Goal: Transaction & Acquisition: Book appointment/travel/reservation

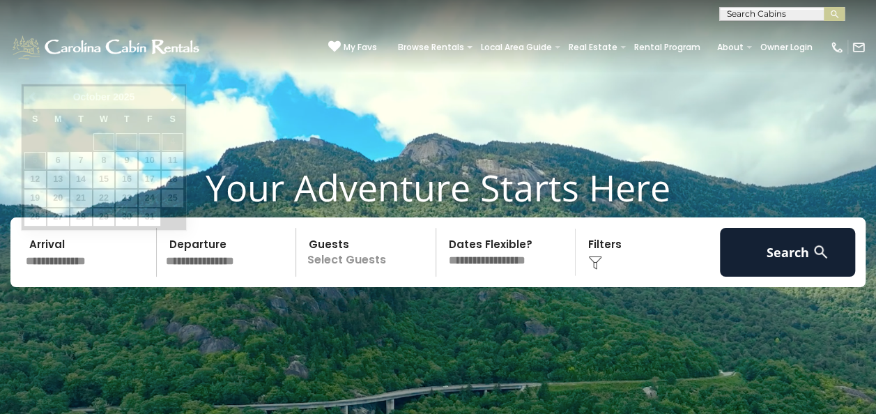
click at [102, 263] on input "text" at bounding box center [89, 252] width 136 height 49
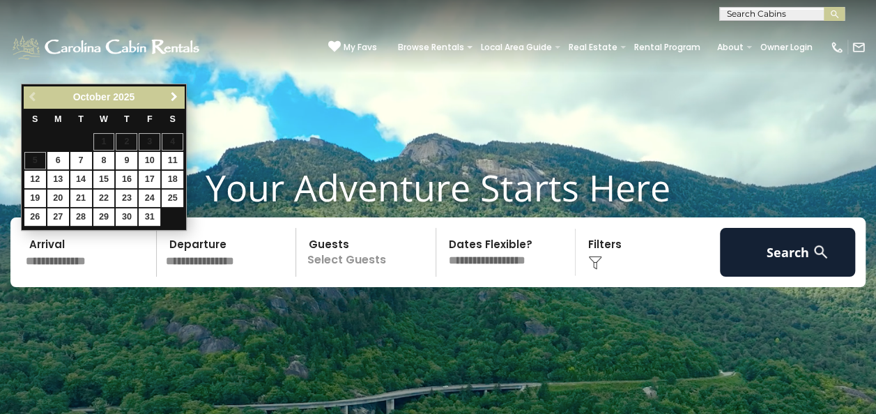
click at [173, 96] on span "Next" at bounding box center [174, 96] width 11 height 11
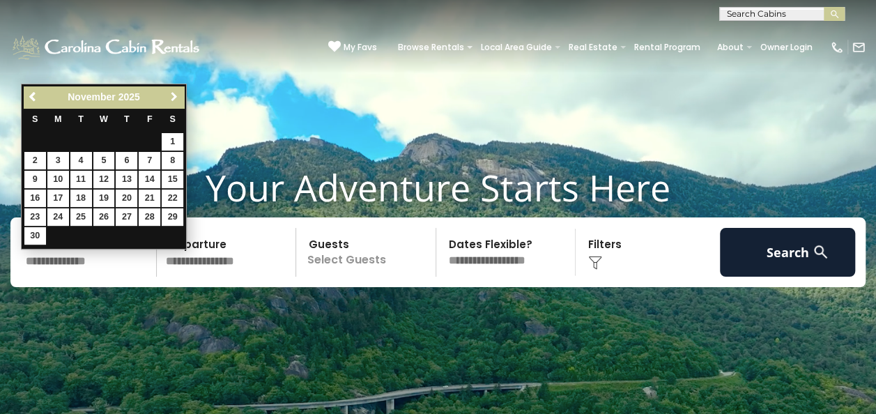
click at [173, 96] on span "Next" at bounding box center [174, 96] width 11 height 11
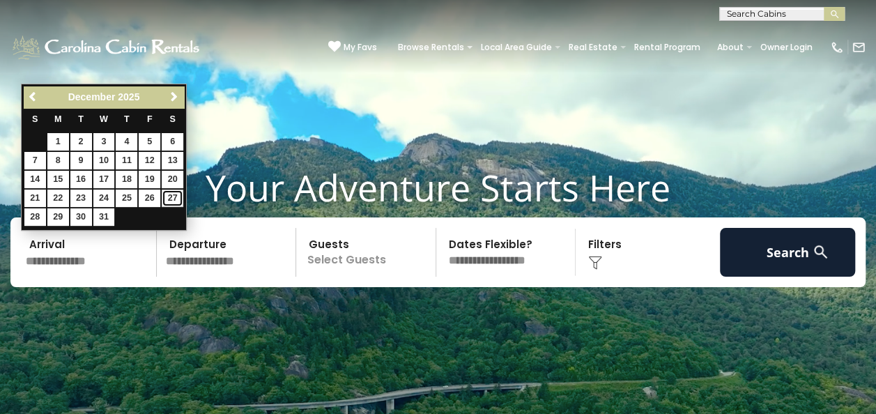
click at [171, 190] on link "27" at bounding box center [173, 197] width 22 height 17
type input "********"
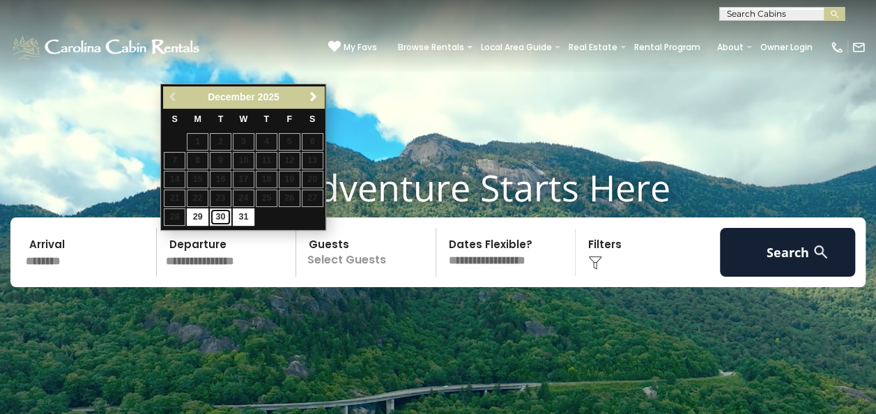
click at [219, 212] on link "30" at bounding box center [221, 216] width 22 height 17
type input "********"
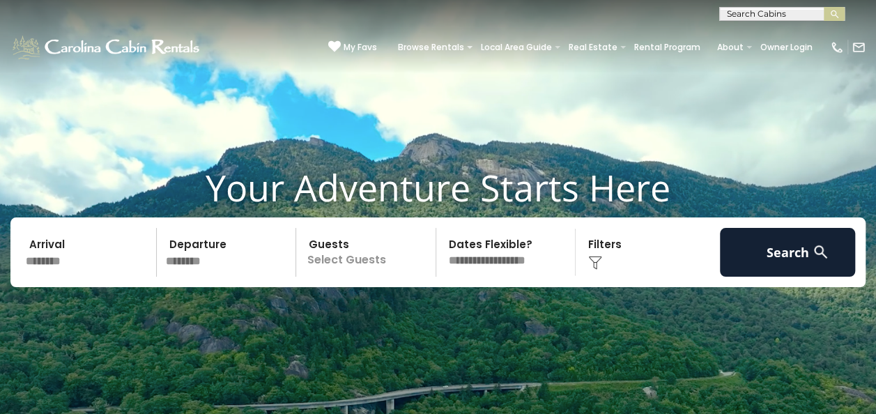
click at [389, 258] on p "Select Guests" at bounding box center [367, 252] width 135 height 49
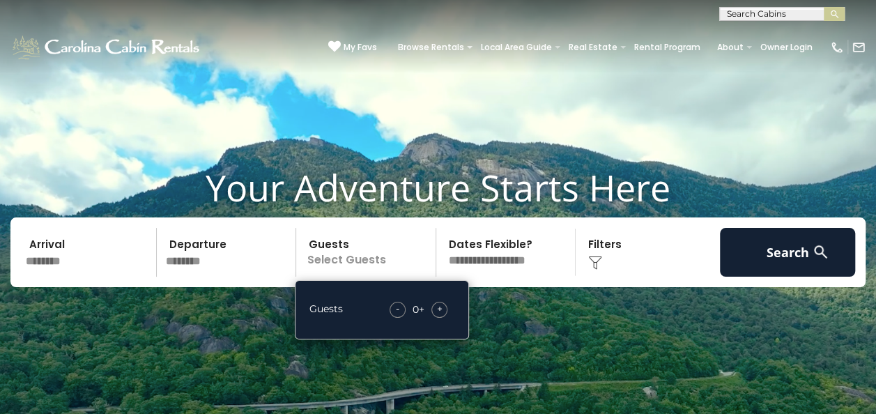
click at [437, 306] on span "+" at bounding box center [440, 309] width 6 height 14
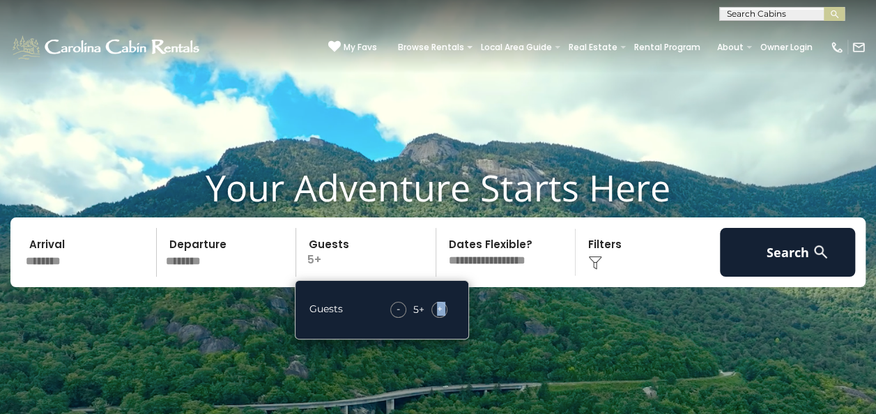
click at [437, 306] on span "+" at bounding box center [440, 309] width 6 height 14
click at [489, 257] on select "**********" at bounding box center [507, 252] width 135 height 49
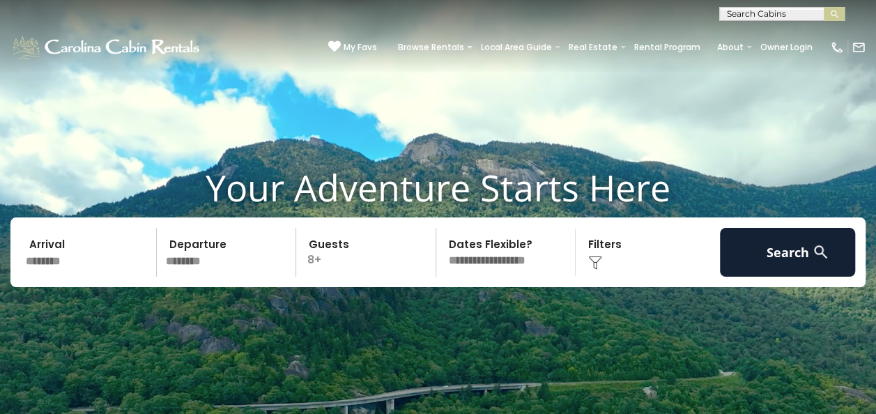
click at [494, 244] on select "**********" at bounding box center [507, 252] width 135 height 49
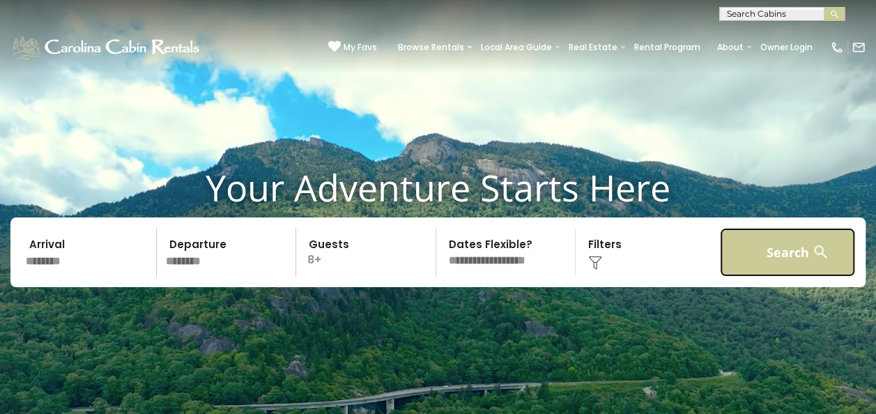
click at [783, 250] on button "Search" at bounding box center [788, 252] width 136 height 49
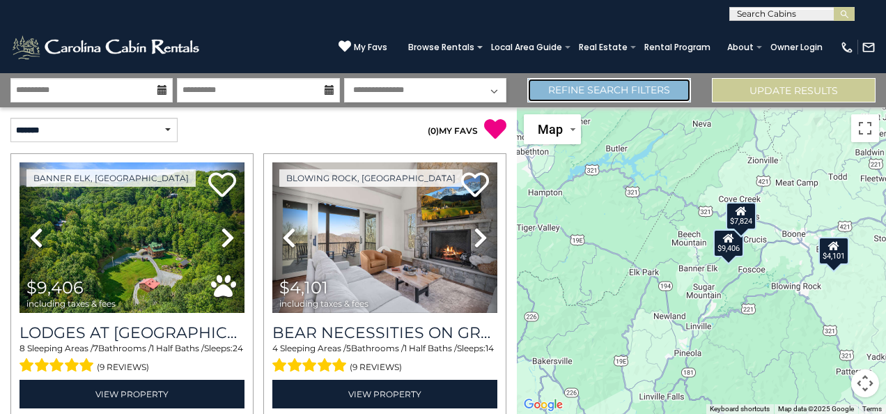
click at [587, 93] on link "Refine Search Filters" at bounding box center [609, 90] width 164 height 24
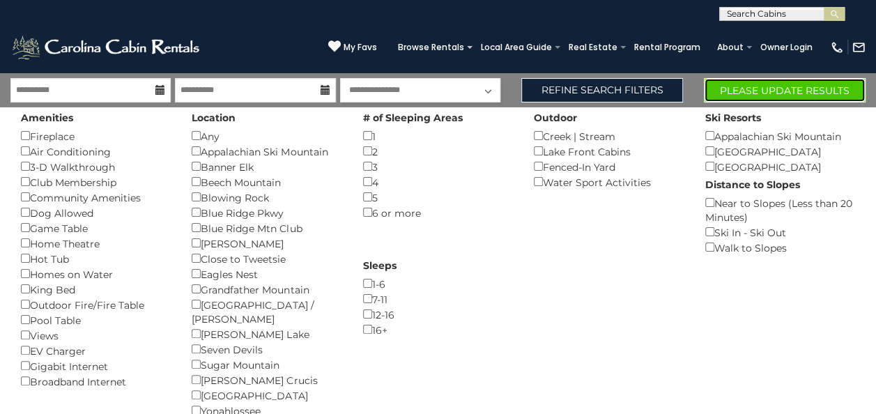
click at [747, 86] on button "Please Update Results" at bounding box center [785, 90] width 162 height 24
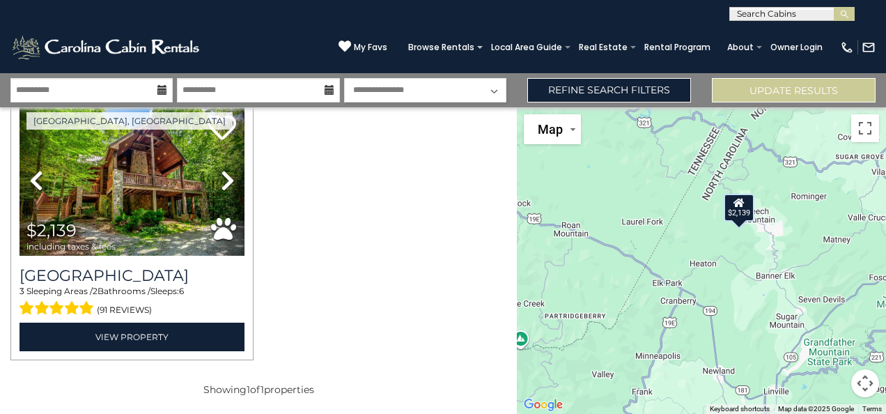
scroll to position [57, 0]
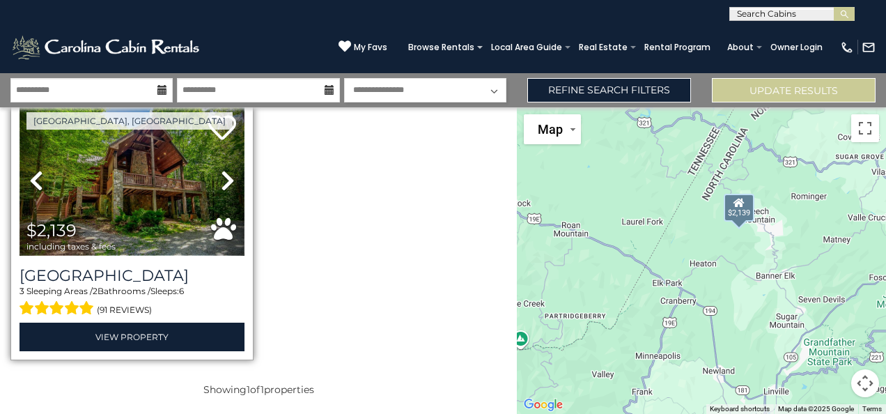
click at [159, 201] on img at bounding box center [132, 180] width 225 height 150
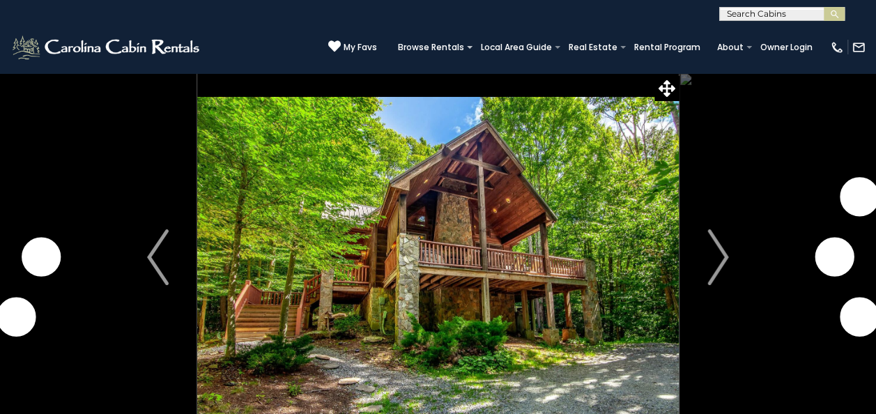
scroll to position [222, 0]
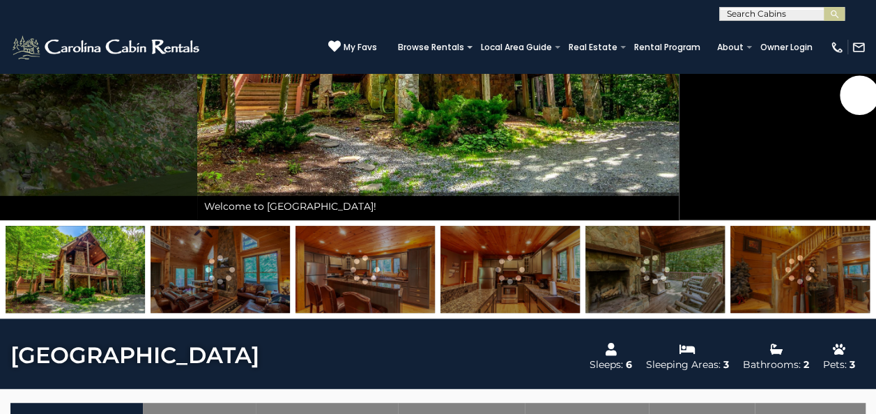
click at [242, 279] on img at bounding box center [219, 269] width 139 height 87
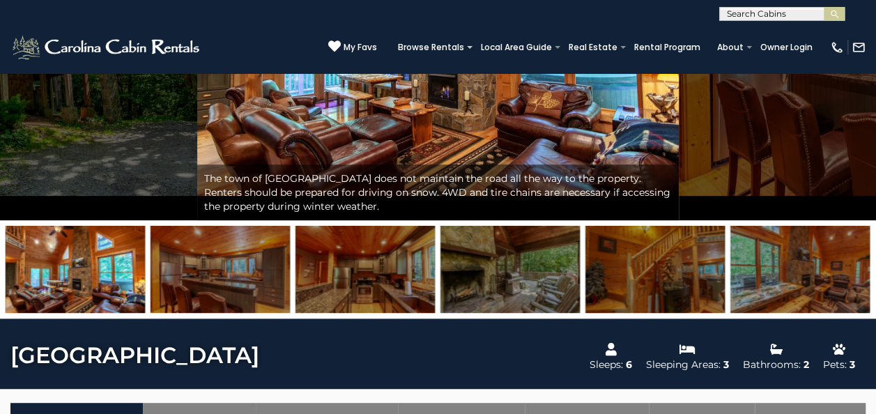
click at [242, 279] on img at bounding box center [219, 269] width 139 height 87
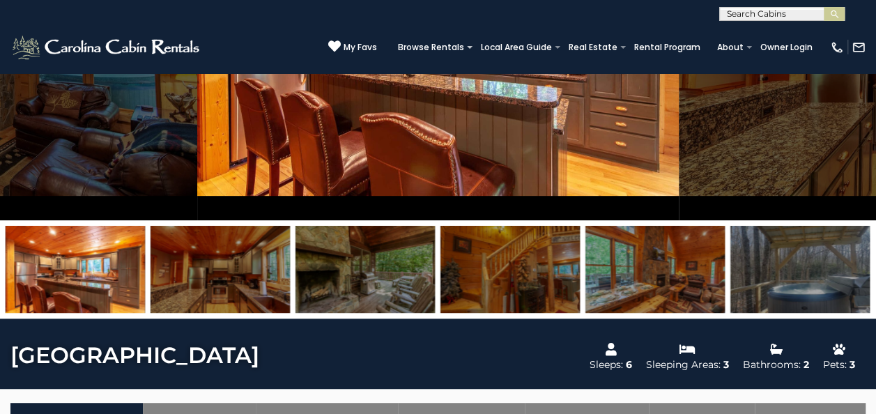
click at [242, 279] on img at bounding box center [219, 269] width 139 height 87
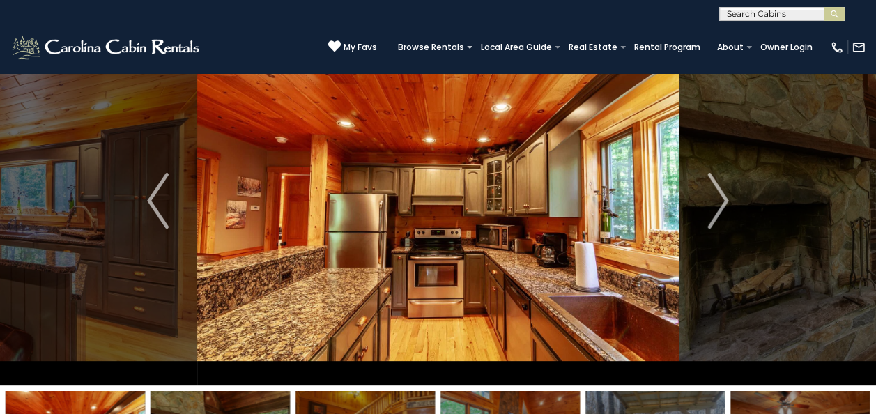
scroll to position [56, 0]
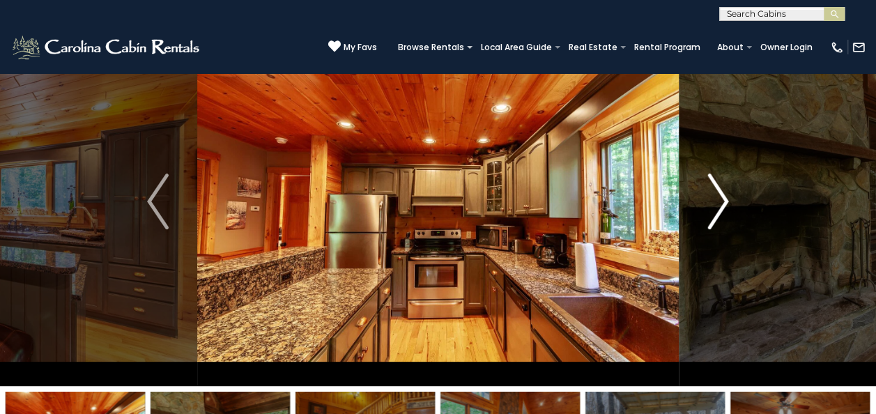
click at [721, 201] on img "Next" at bounding box center [717, 201] width 21 height 56
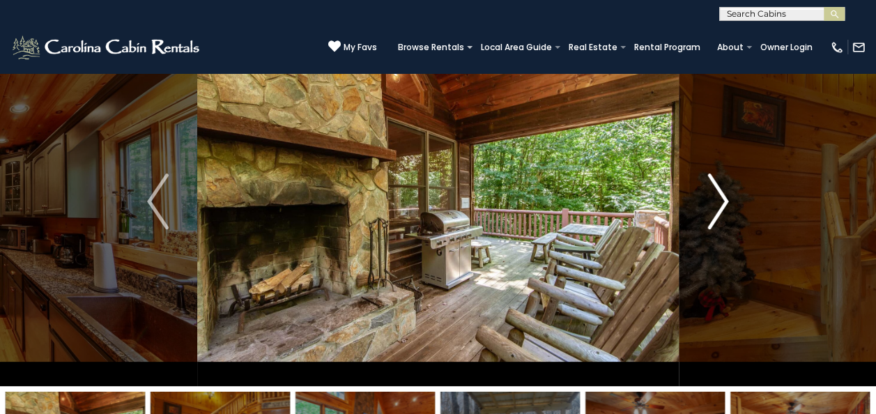
click at [721, 201] on img "Next" at bounding box center [717, 201] width 21 height 56
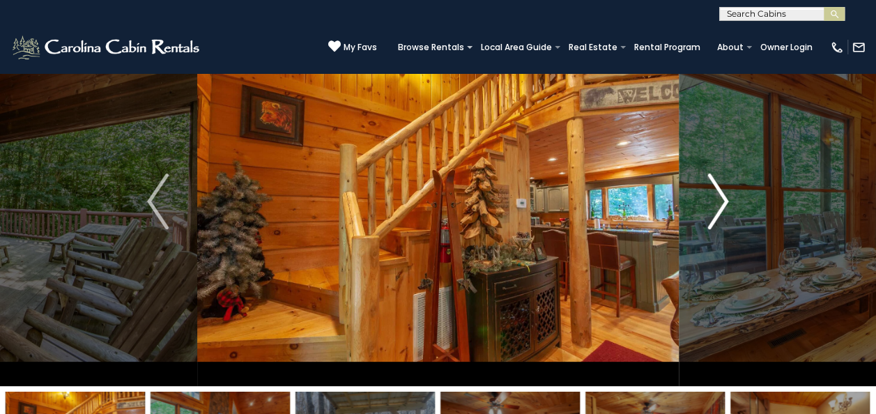
click at [721, 201] on img "Next" at bounding box center [717, 201] width 21 height 56
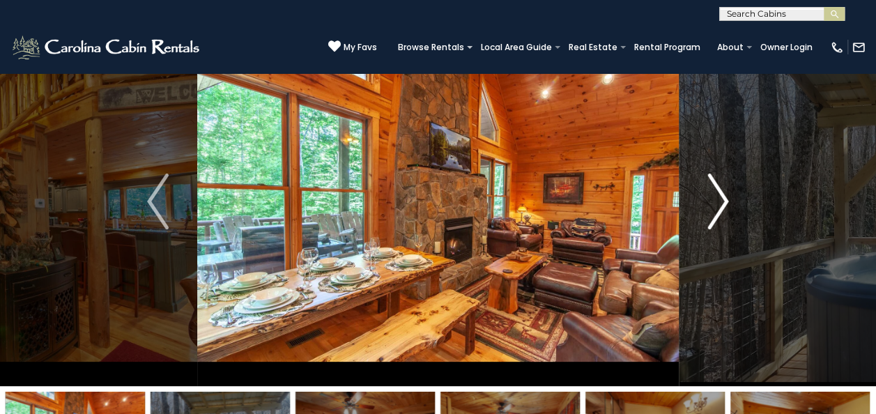
click at [721, 201] on img "Next" at bounding box center [717, 201] width 21 height 56
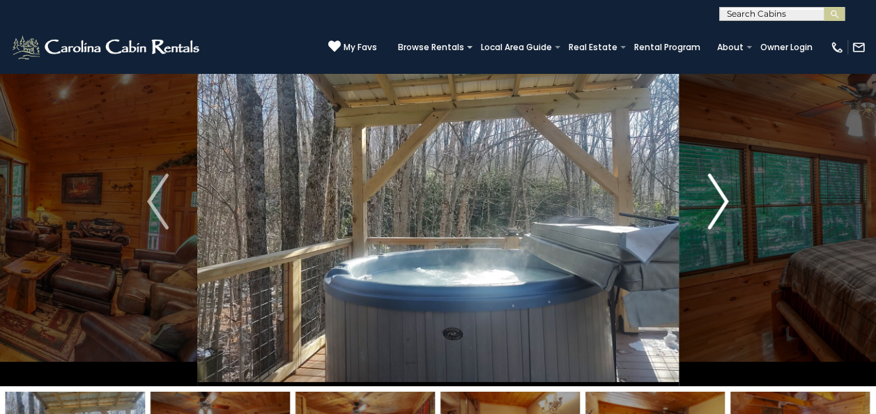
click at [721, 201] on img "Next" at bounding box center [717, 201] width 21 height 56
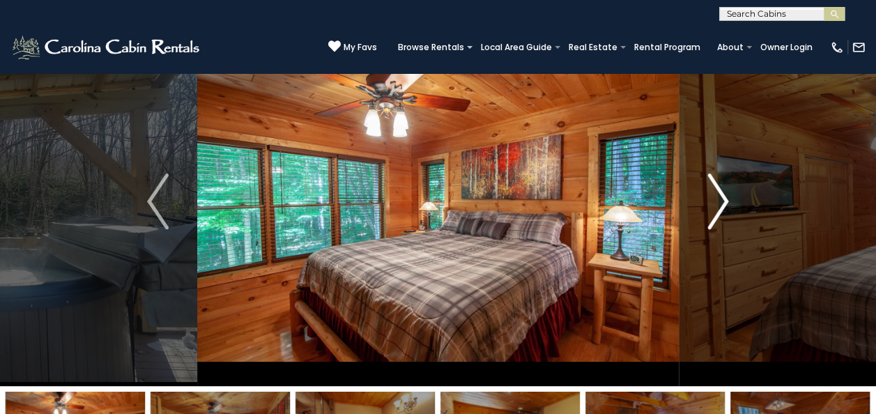
click at [721, 201] on img "Next" at bounding box center [717, 201] width 21 height 56
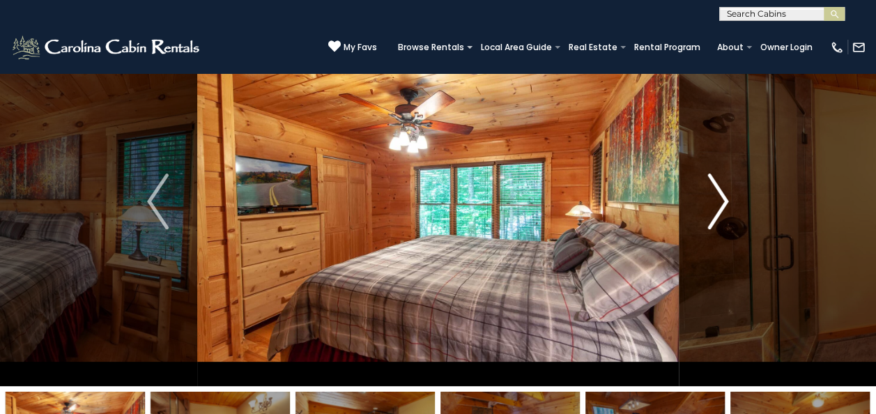
click at [721, 201] on img "Next" at bounding box center [717, 201] width 21 height 56
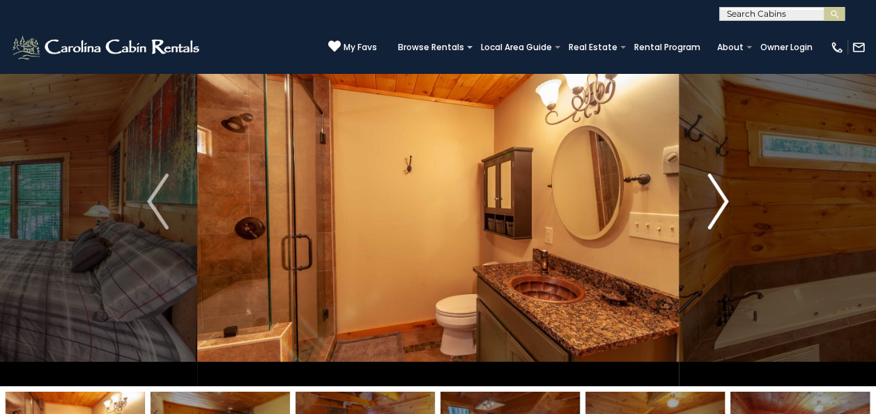
click at [721, 201] on img "Next" at bounding box center [717, 201] width 21 height 56
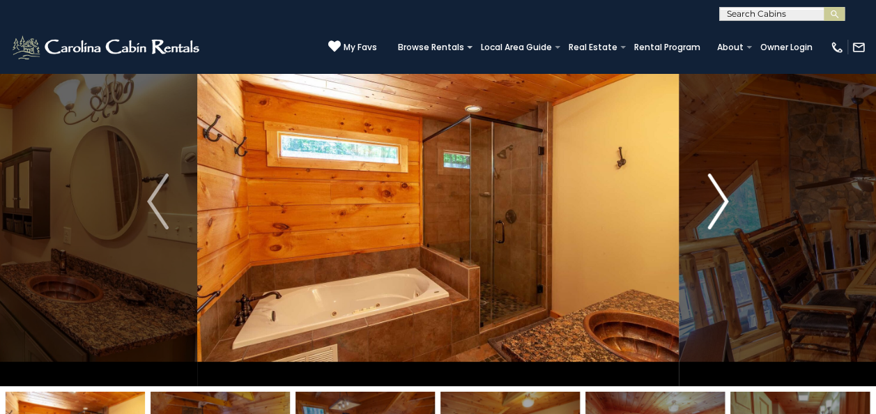
click at [721, 201] on img "Next" at bounding box center [717, 201] width 21 height 56
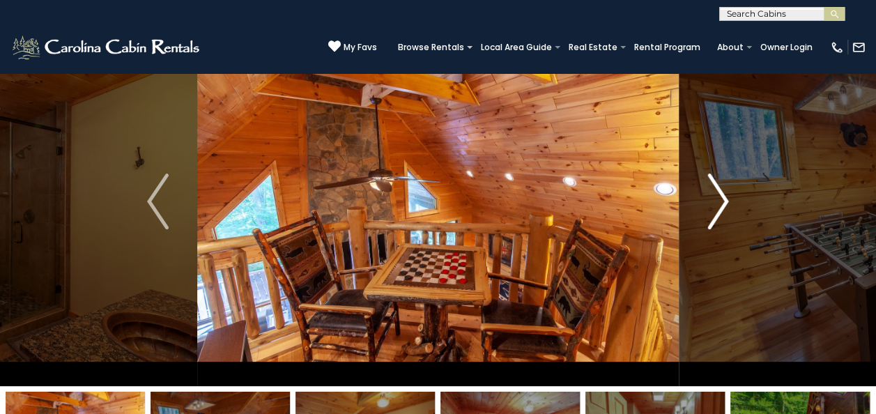
click at [721, 201] on img "Next" at bounding box center [717, 201] width 21 height 56
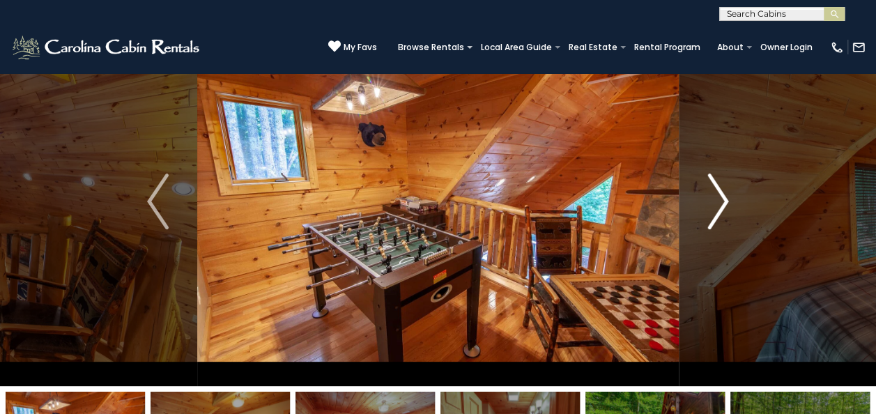
click at [721, 201] on img "Next" at bounding box center [717, 201] width 21 height 56
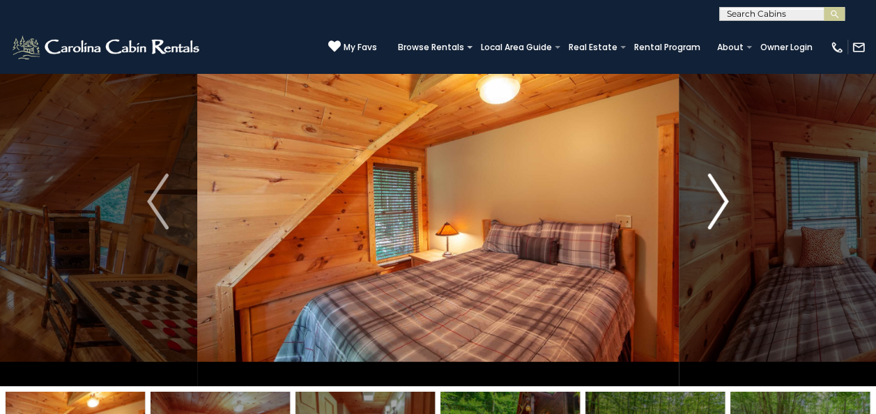
click at [721, 201] on img "Next" at bounding box center [717, 201] width 21 height 56
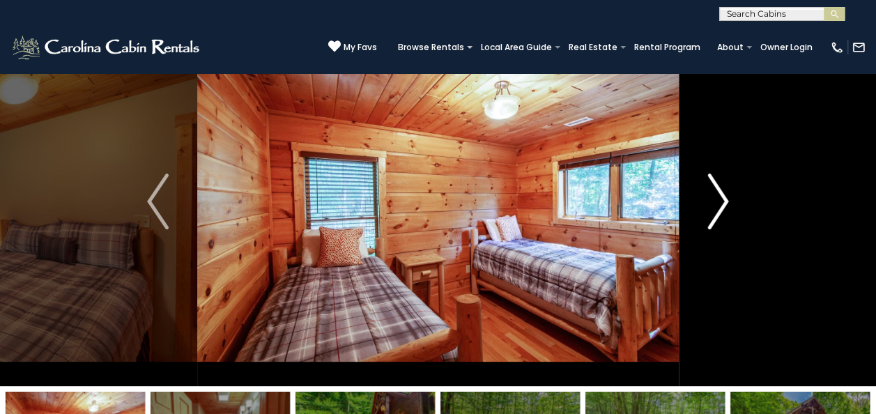
click at [721, 201] on img "Next" at bounding box center [717, 201] width 21 height 56
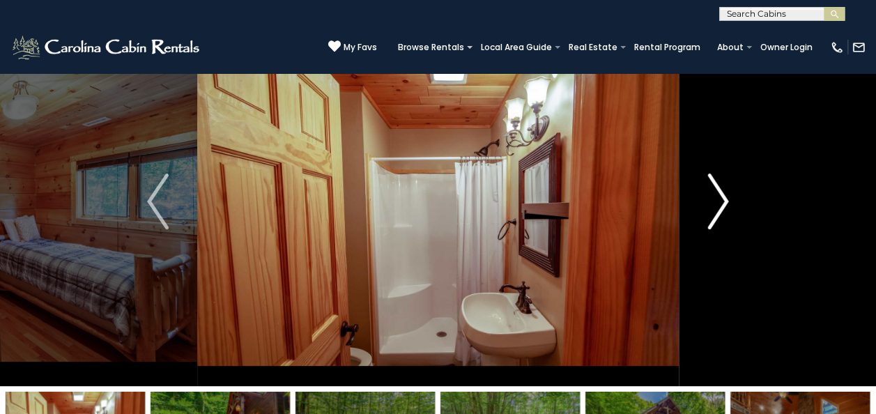
click at [721, 201] on img "Next" at bounding box center [717, 201] width 21 height 56
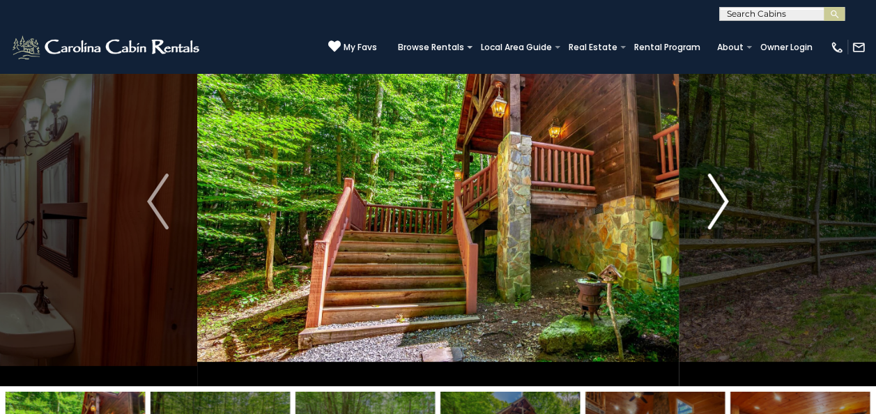
click at [721, 201] on img "Next" at bounding box center [717, 201] width 21 height 56
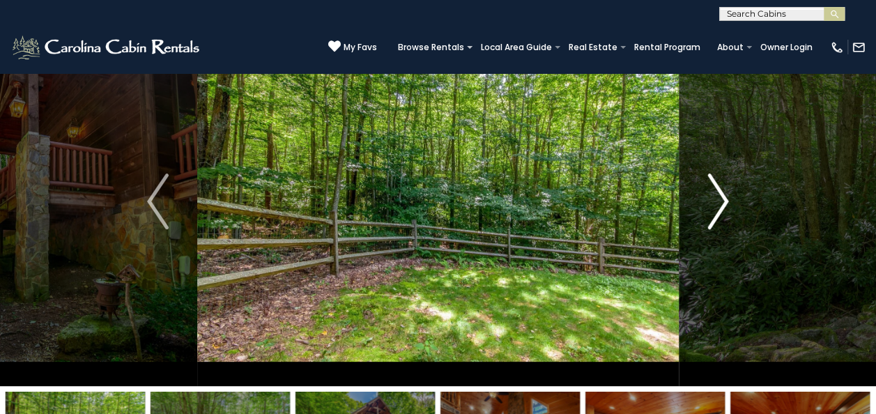
click at [721, 201] on img "Next" at bounding box center [717, 201] width 21 height 56
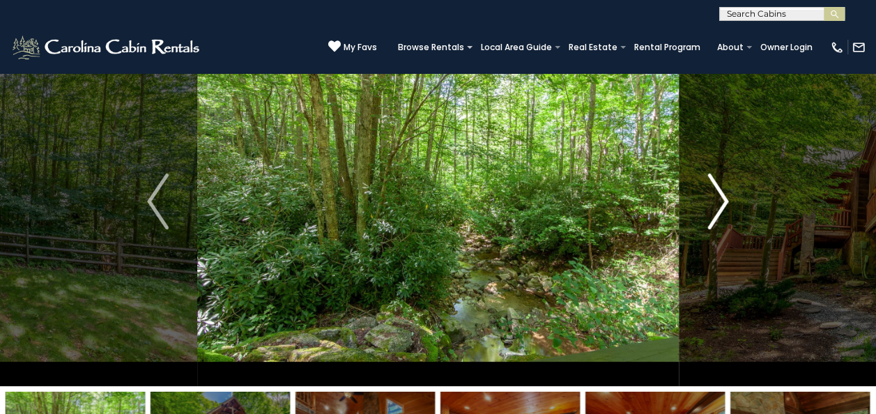
click at [721, 201] on img "Next" at bounding box center [717, 201] width 21 height 56
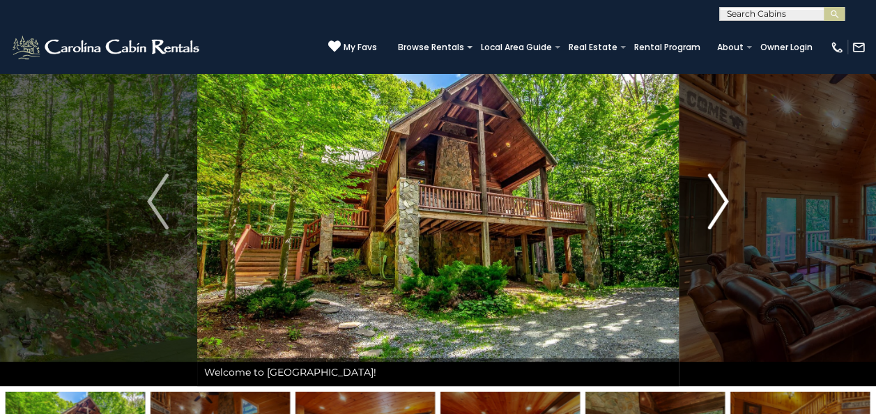
click at [721, 201] on img "Next" at bounding box center [717, 201] width 21 height 56
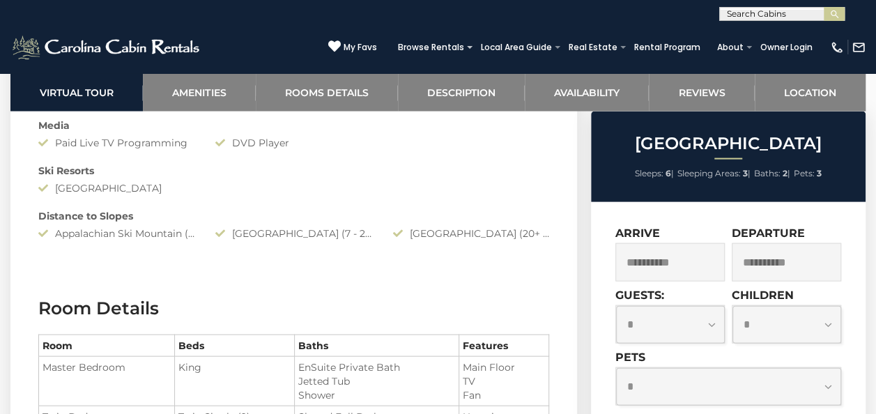
scroll to position [1381, 0]
click at [362, 233] on div "Beech Mountain Resort (7 - 20 Minute Drive)" at bounding box center [293, 233] width 177 height 14
click at [313, 227] on div "Beech Mountain Resort (7 - 20 Minute Drive)" at bounding box center [293, 233] width 177 height 14
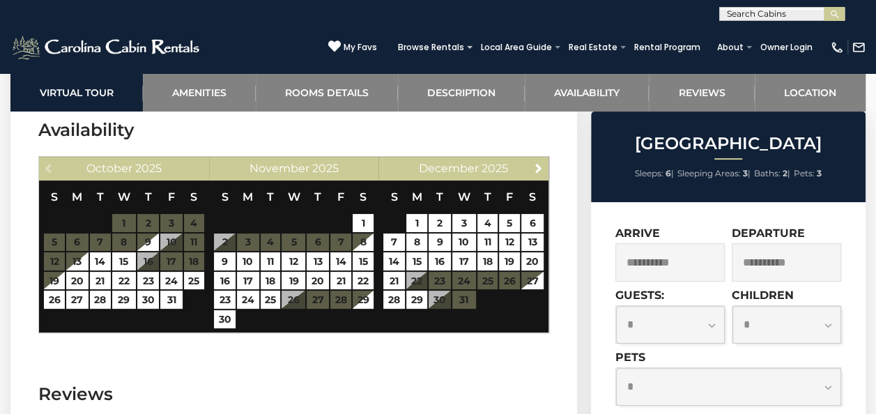
scroll to position [2656, 0]
